Goal: Task Accomplishment & Management: Use online tool/utility

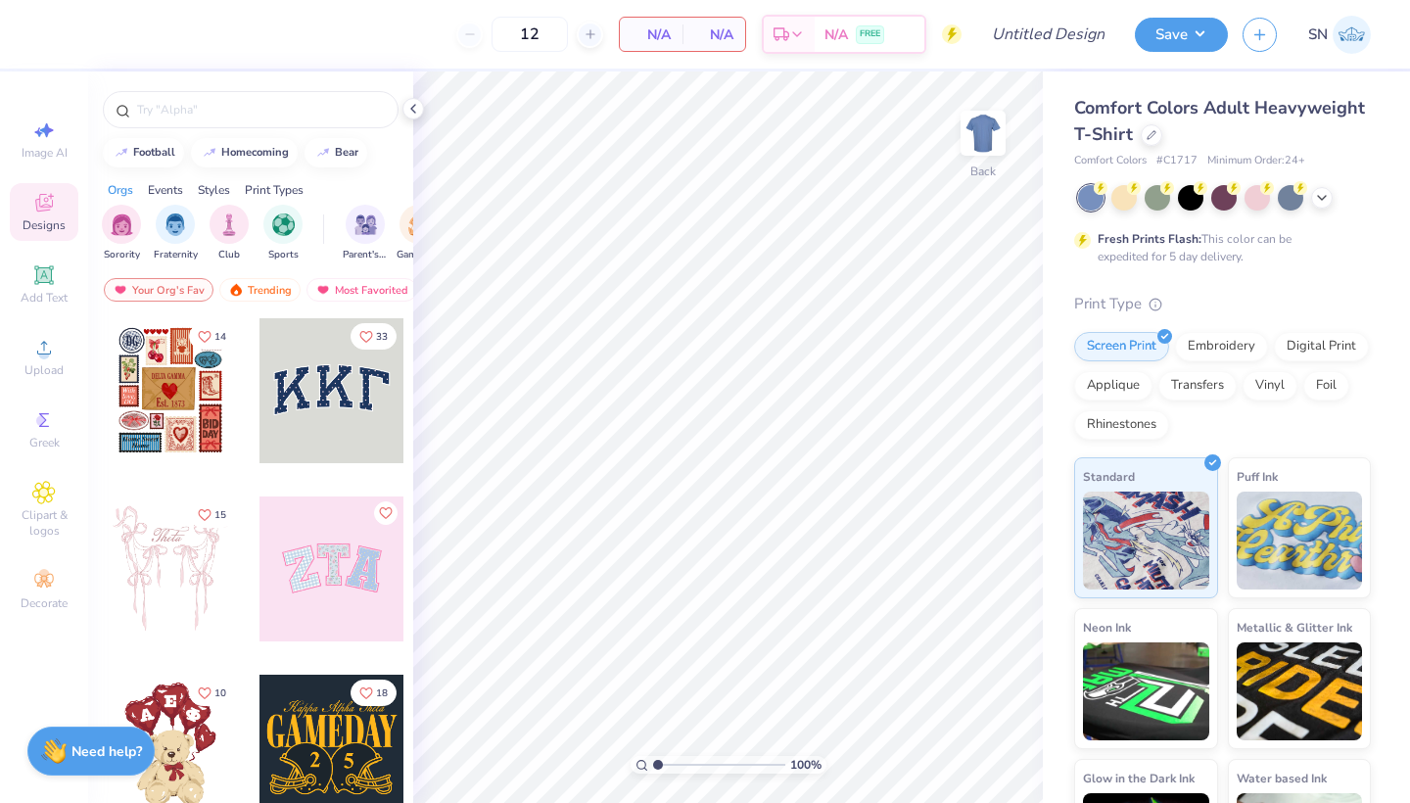
click at [1332, 203] on div at bounding box center [1224, 197] width 293 height 25
click at [1323, 197] on icon at bounding box center [1322, 196] width 16 height 16
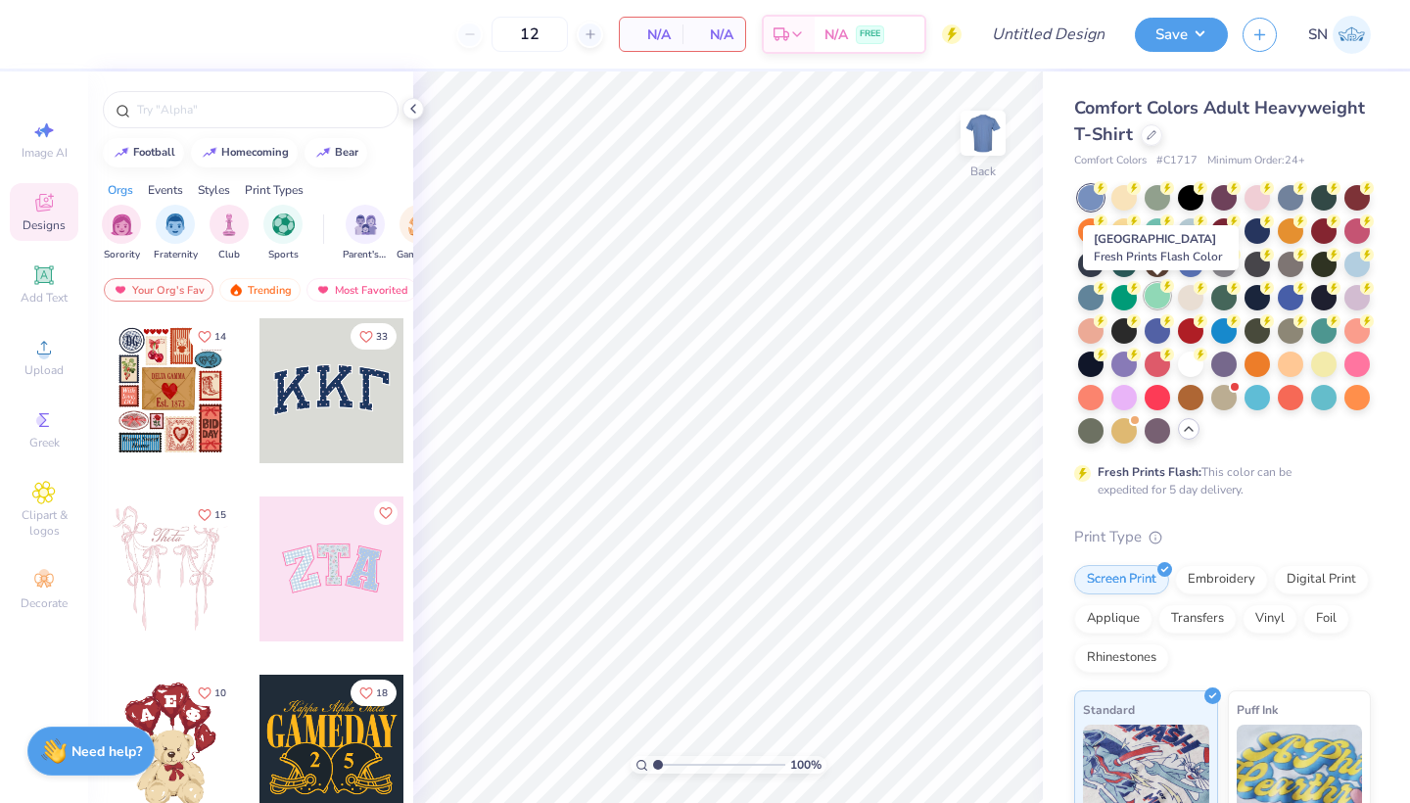
click at [1157, 303] on div at bounding box center [1156, 295] width 25 height 25
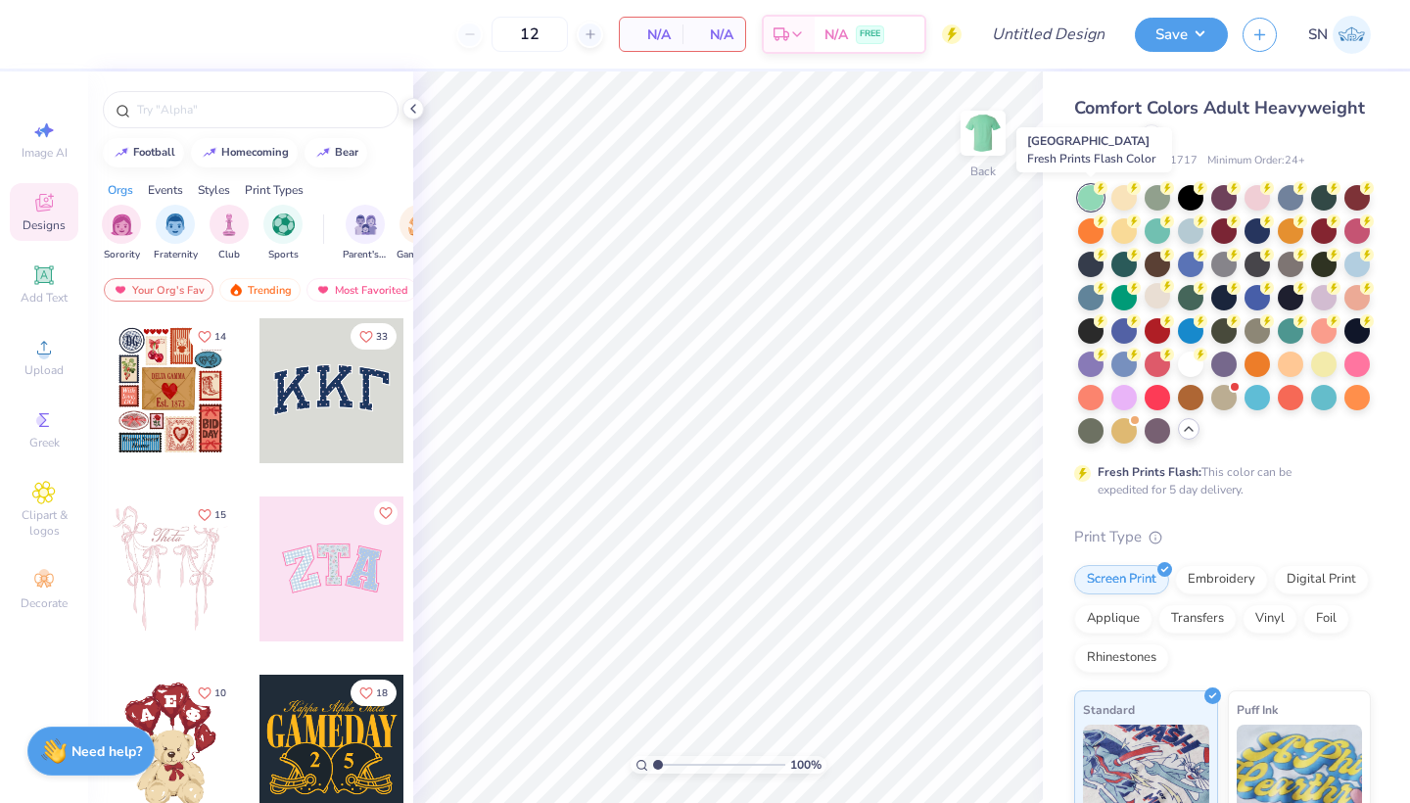
click at [1093, 197] on div at bounding box center [1090, 197] width 25 height 25
click at [1154, 228] on div at bounding box center [1156, 228] width 25 height 25
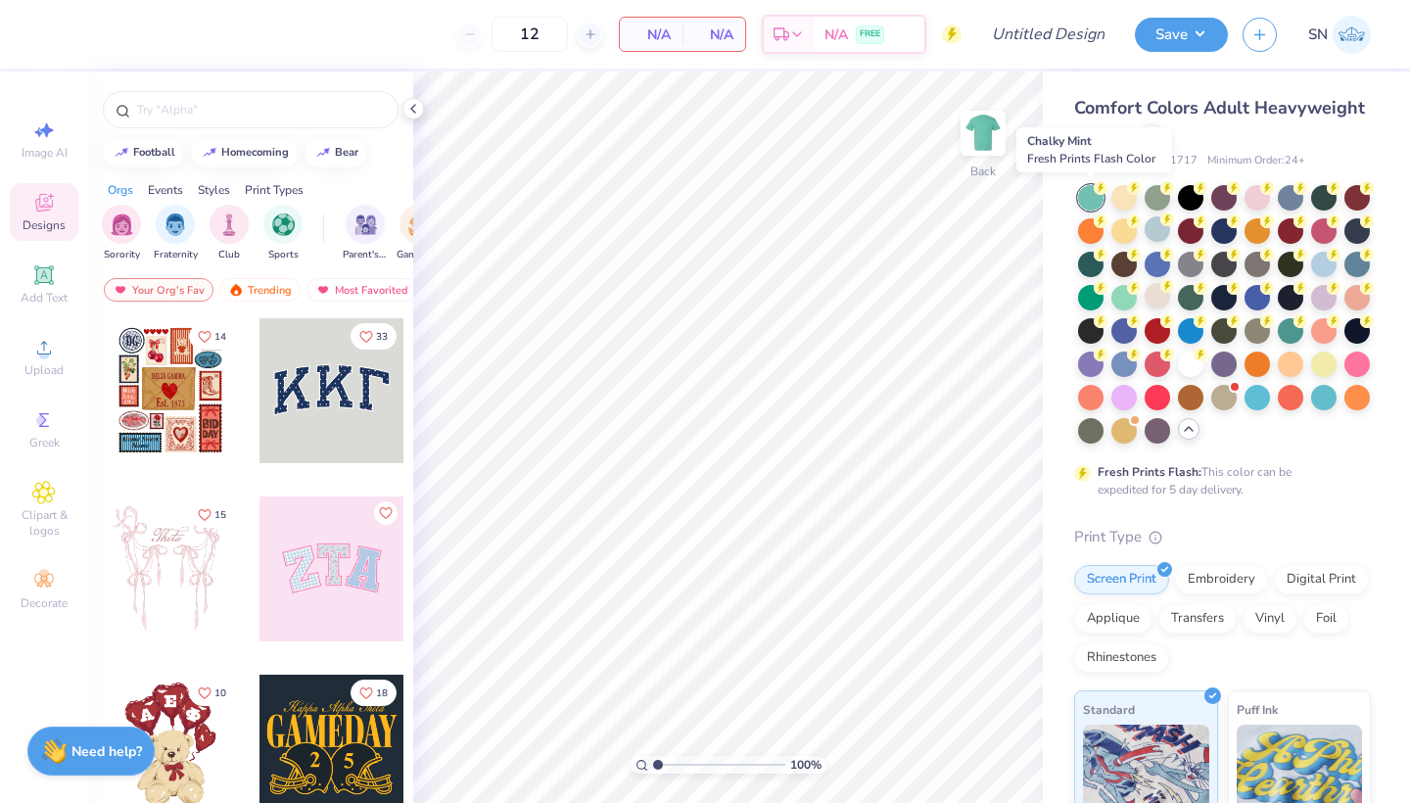
click at [1094, 199] on div at bounding box center [1090, 197] width 25 height 25
click at [1128, 295] on div at bounding box center [1123, 295] width 25 height 25
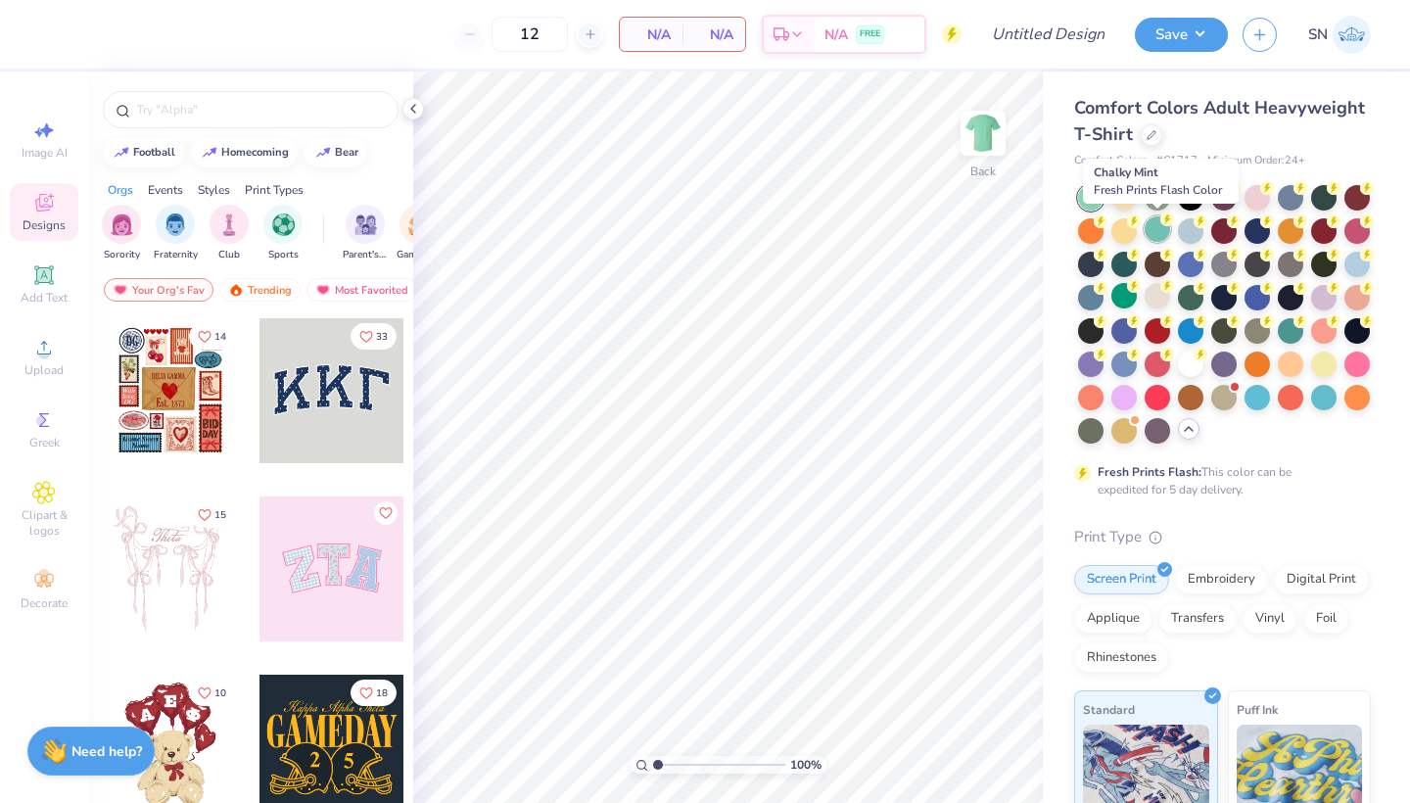
click at [1160, 226] on div at bounding box center [1156, 228] width 25 height 25
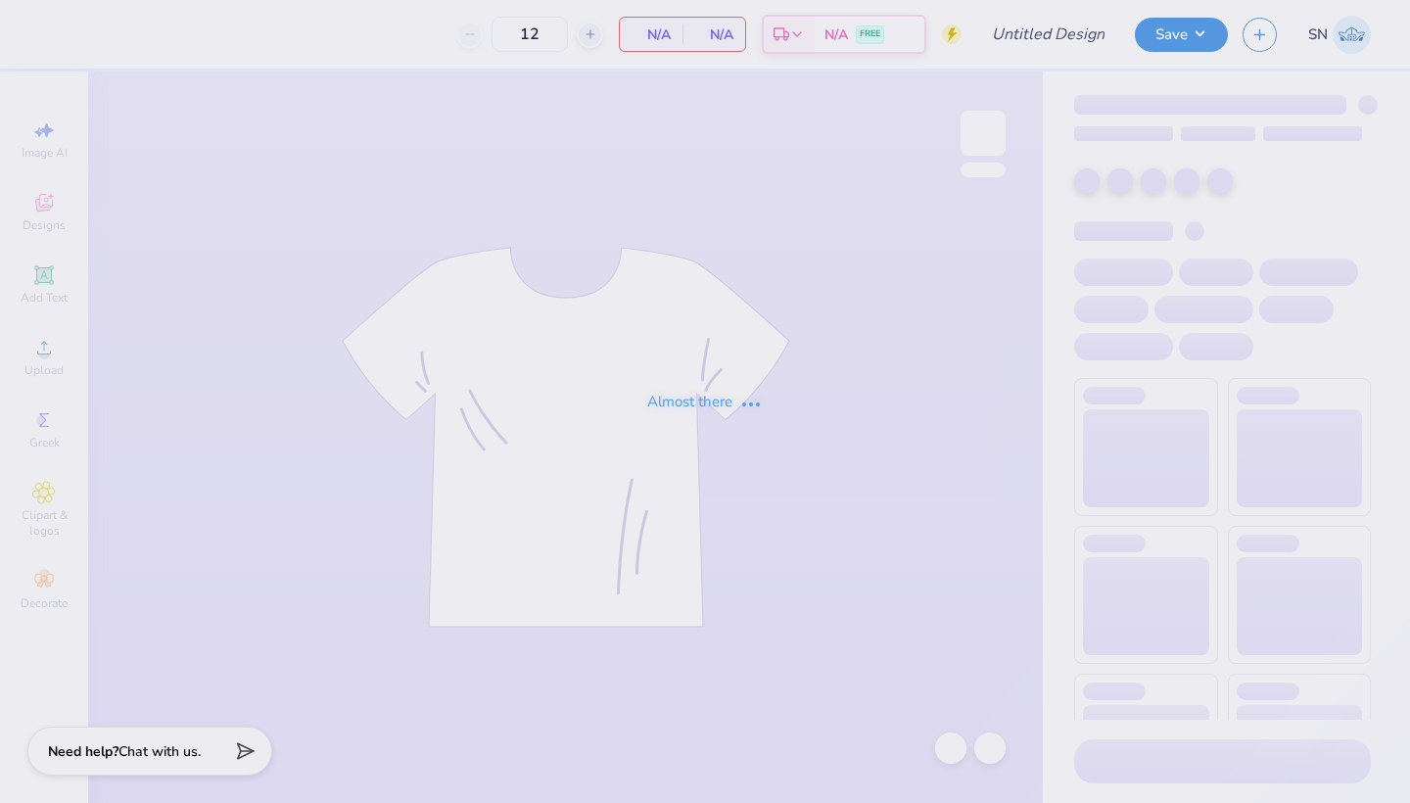
type input "Fiji Philo Tees"
type input "100"
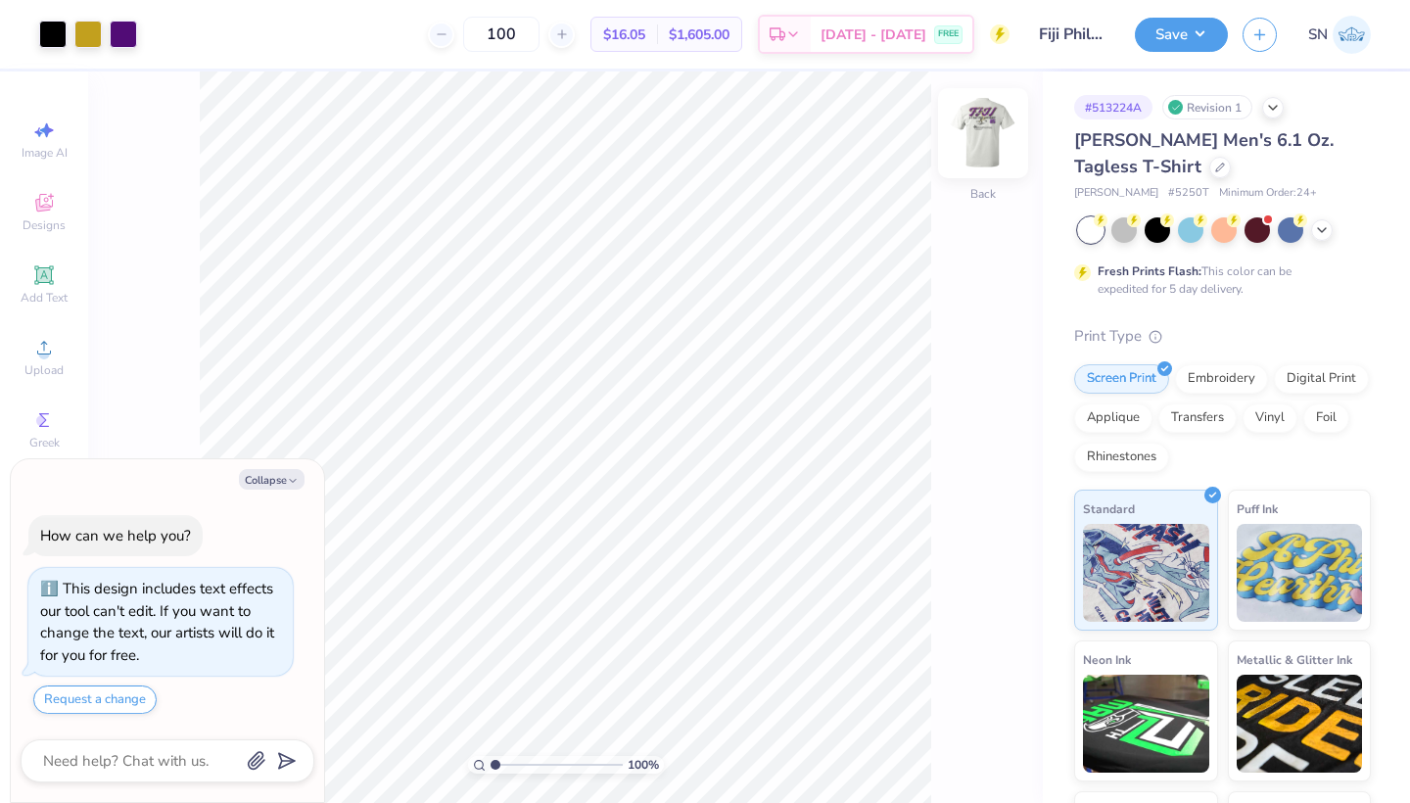
click at [985, 144] on img at bounding box center [983, 133] width 78 height 78
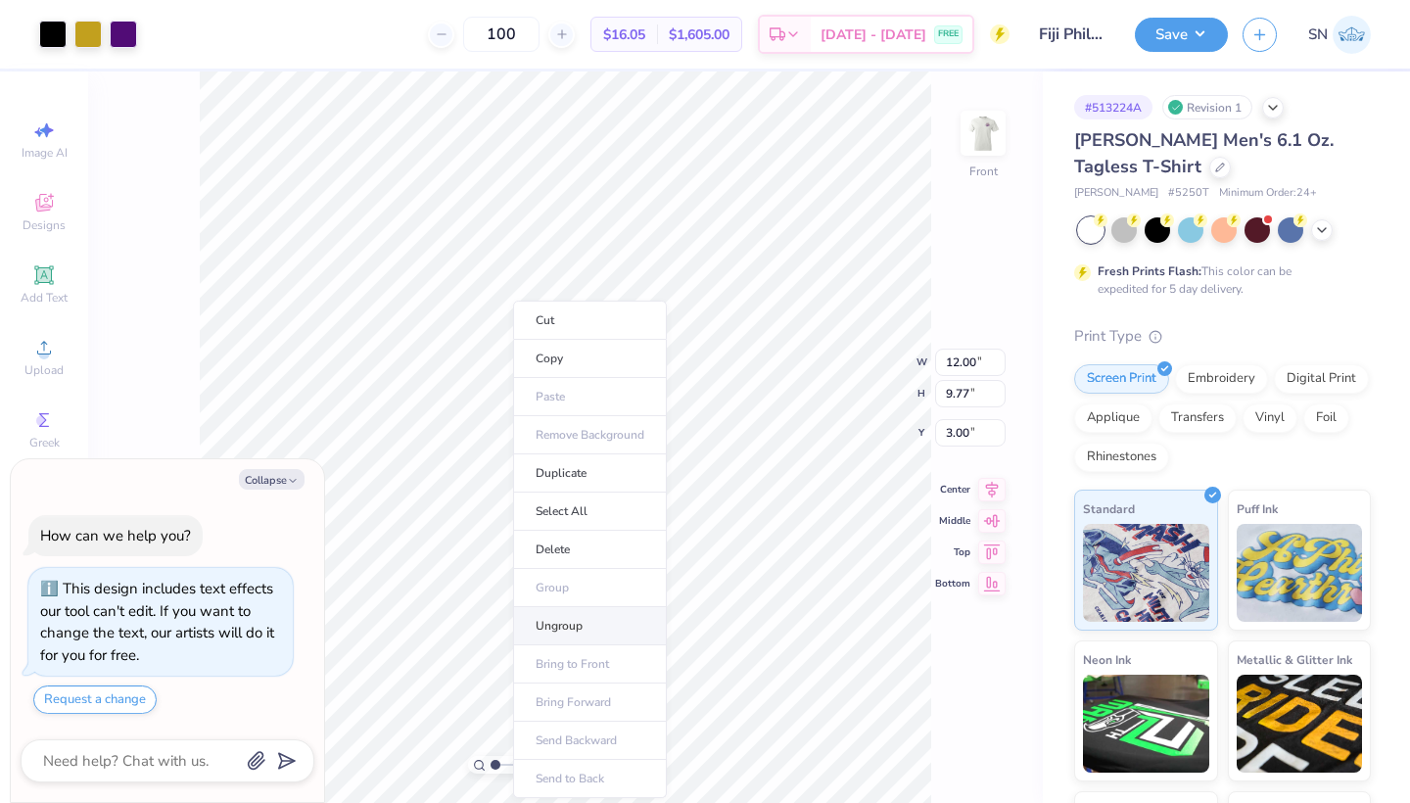
click at [544, 627] on li "Ungroup" at bounding box center [590, 626] width 154 height 38
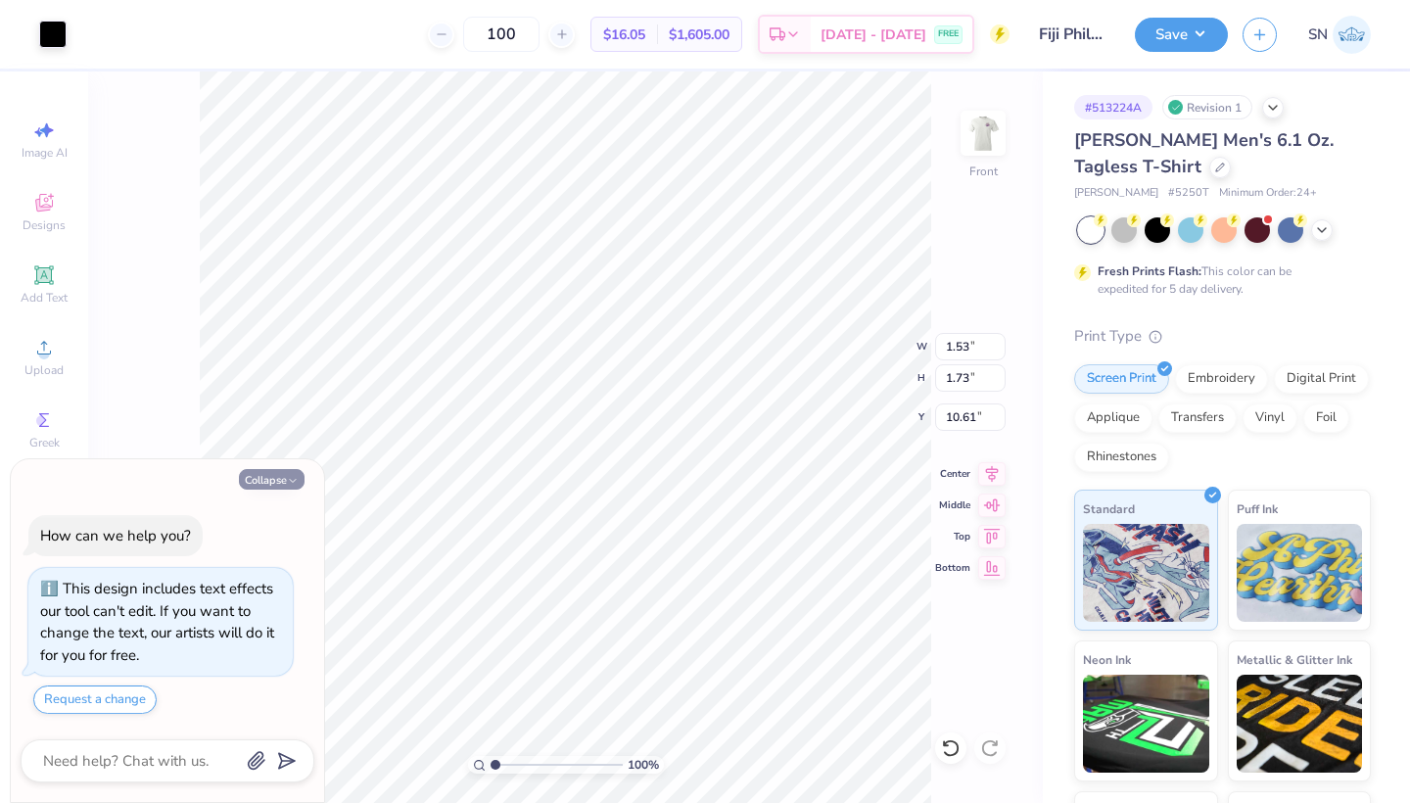
click at [279, 481] on button "Collapse" at bounding box center [272, 479] width 66 height 21
type textarea "x"
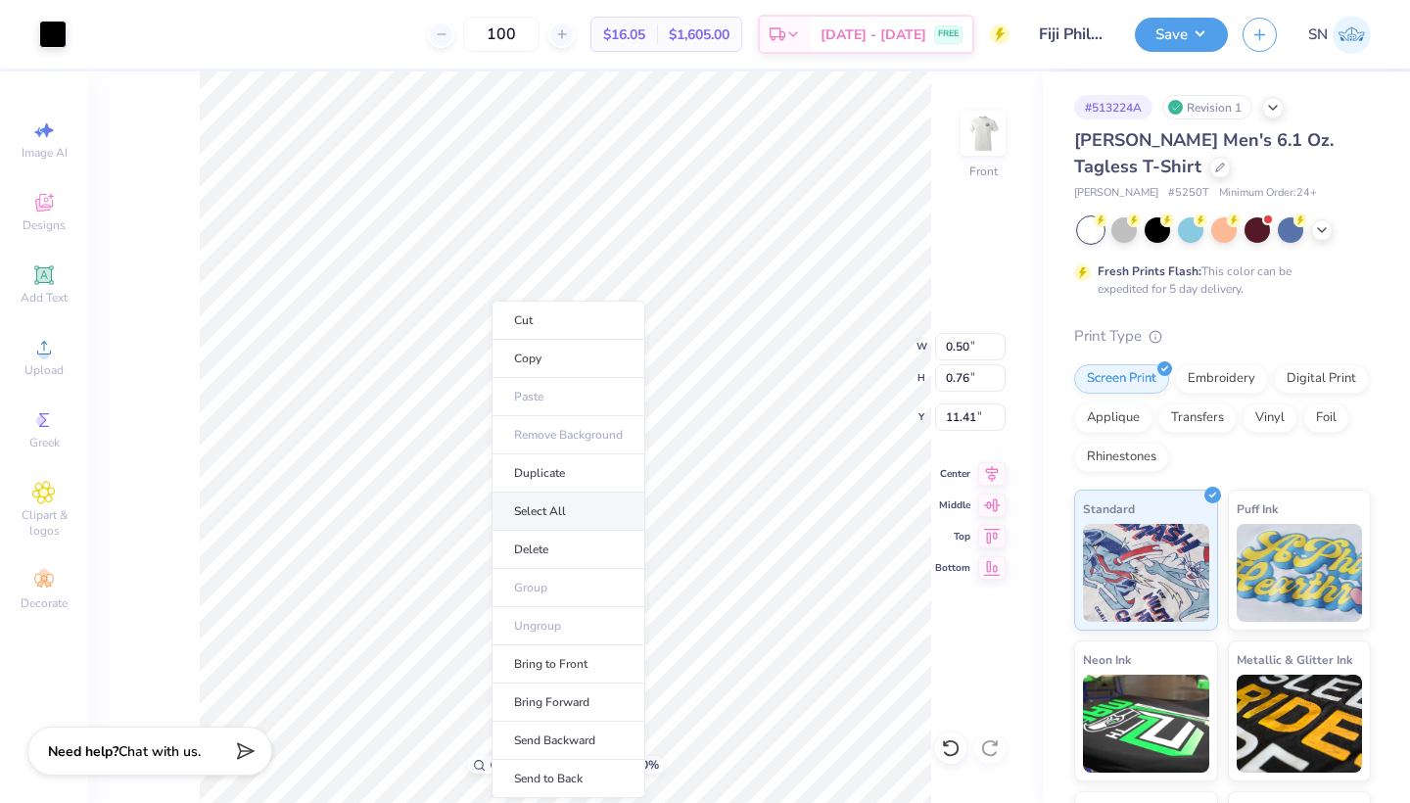
click at [532, 509] on li "Select All" at bounding box center [568, 511] width 154 height 38
type input "12.00"
type input "9.77"
type input "3.00"
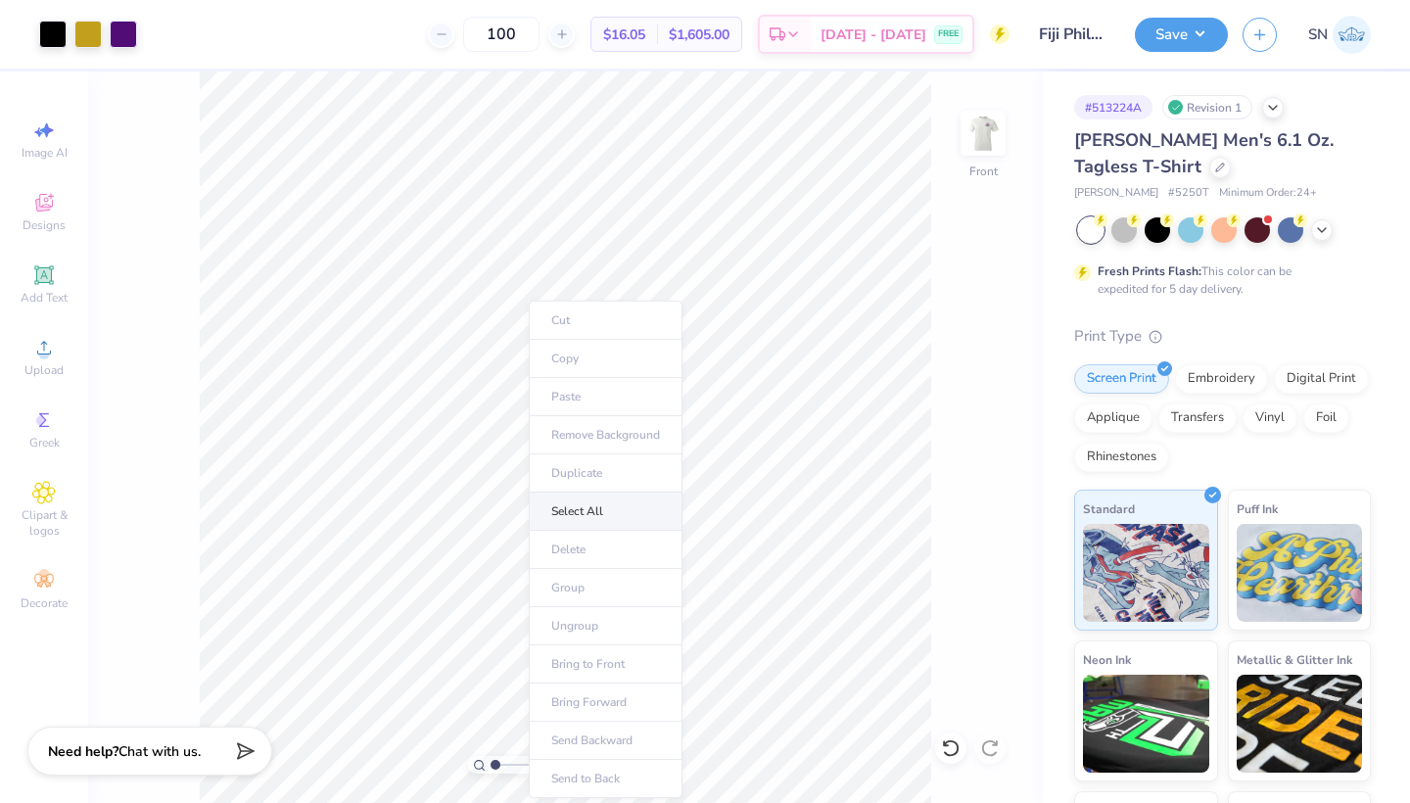
click at [570, 514] on li "Select All" at bounding box center [606, 511] width 154 height 38
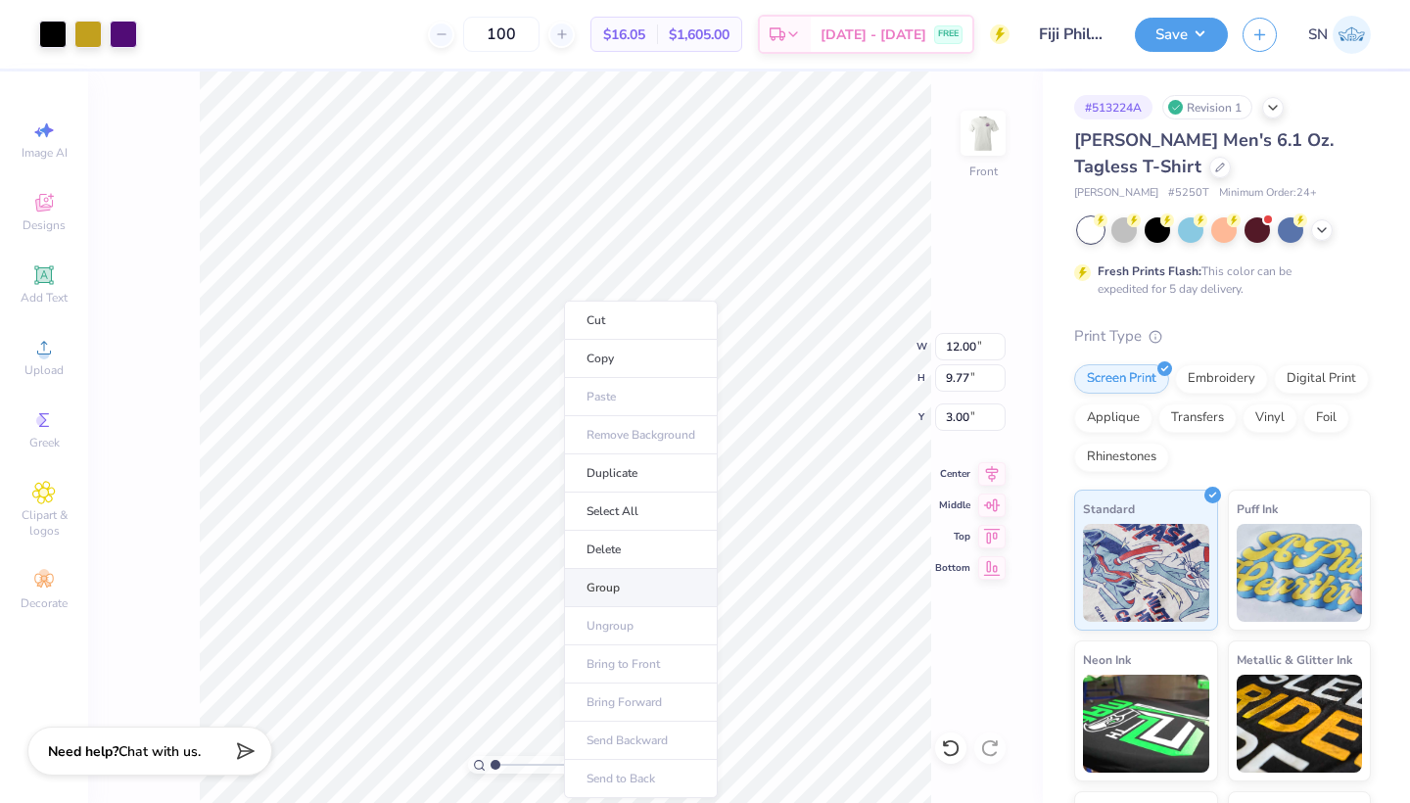
click at [616, 586] on li "Group" at bounding box center [641, 588] width 154 height 38
type input "2.37"
